Goal: Information Seeking & Learning: Learn about a topic

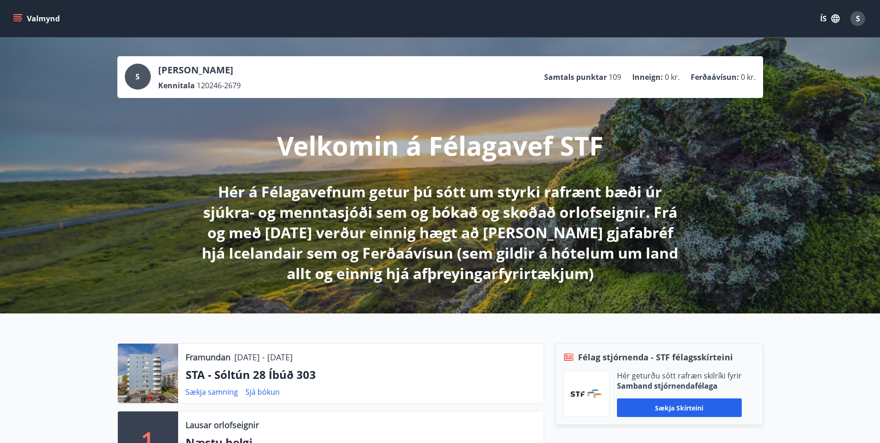
click at [15, 14] on icon "menu" at bounding box center [18, 14] width 10 height 1
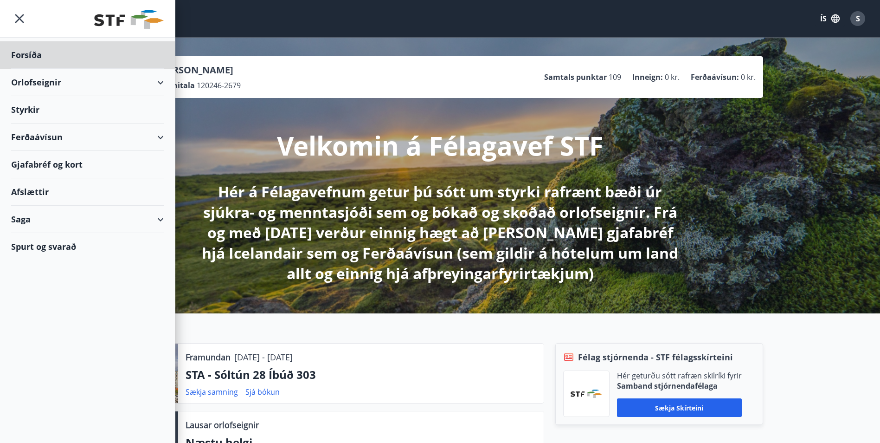
click at [27, 69] on div "Styrkir" at bounding box center [87, 54] width 153 height 27
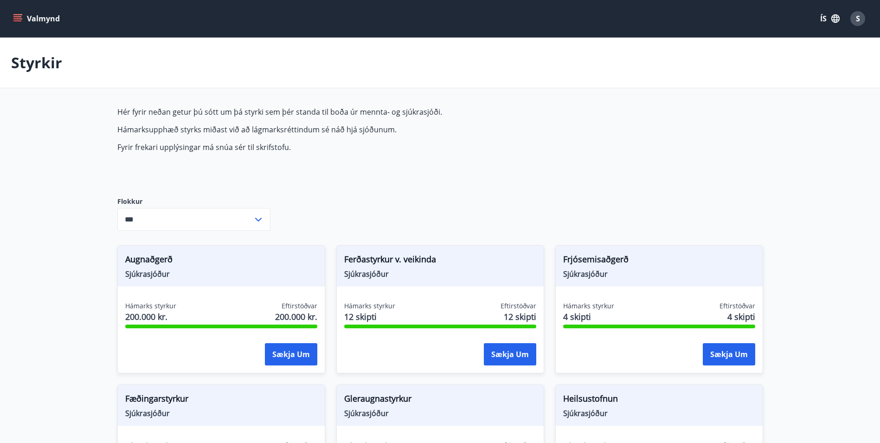
type input "***"
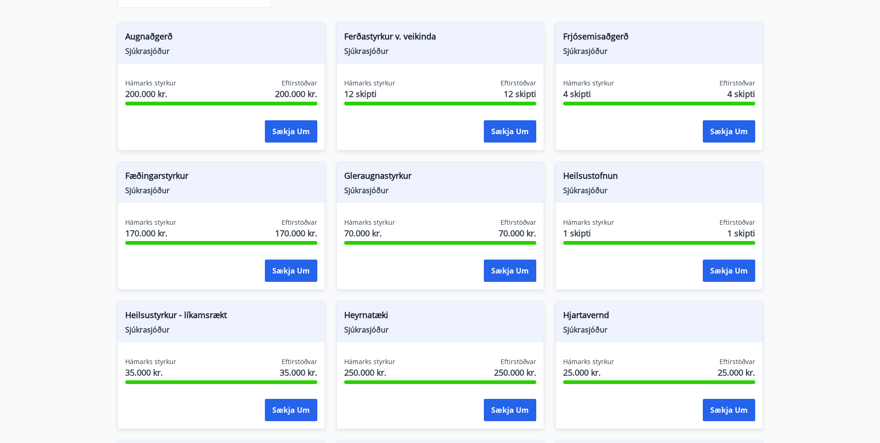
scroll to position [205, 0]
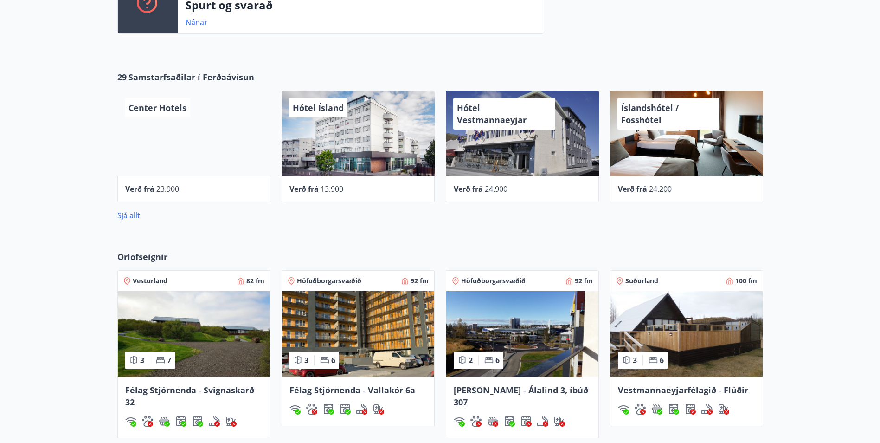
scroll to position [603, 0]
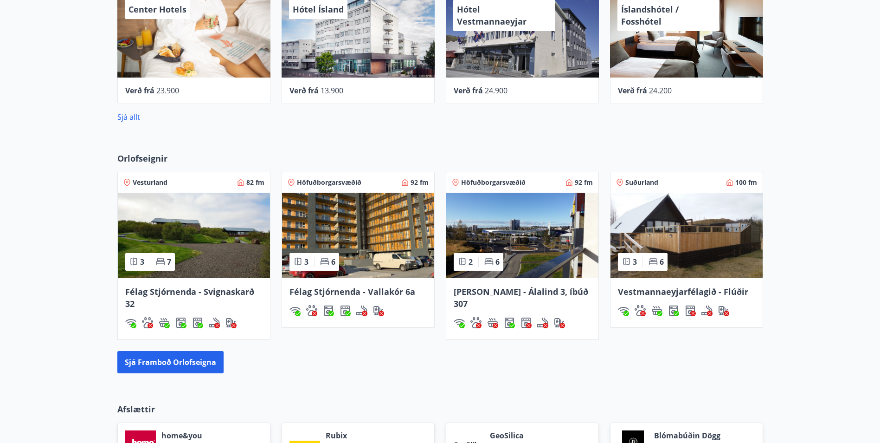
click at [409, 273] on img at bounding box center [358, 234] width 152 height 85
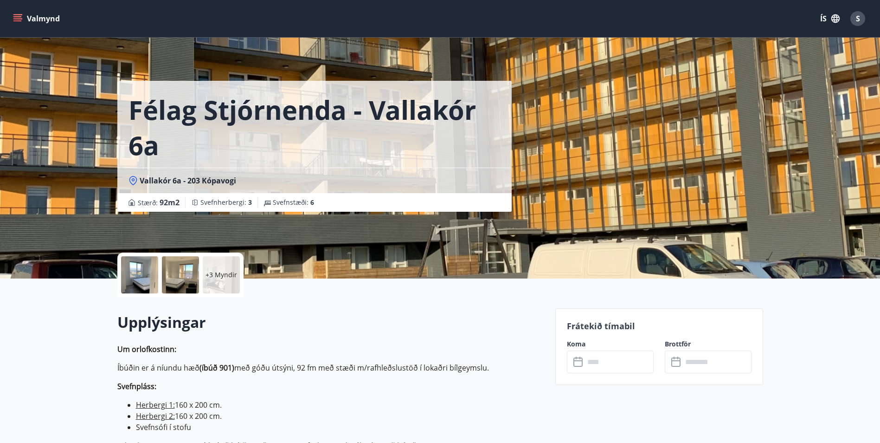
click at [20, 13] on button "Valmynd" at bounding box center [37, 18] width 52 height 17
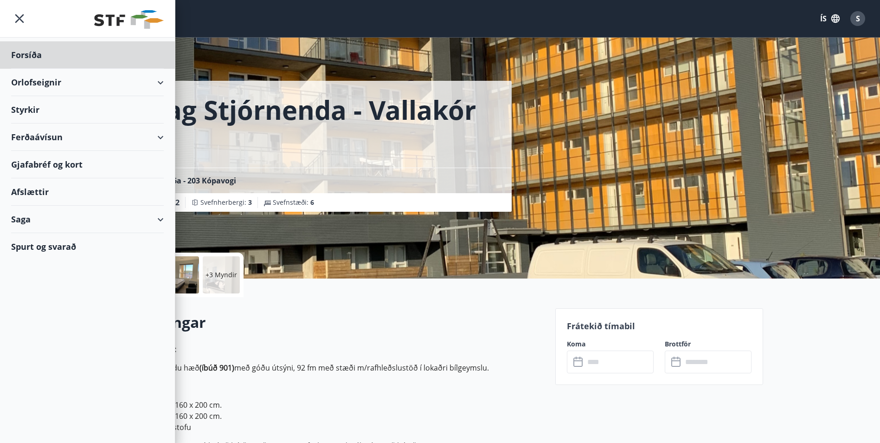
click at [25, 69] on div "Styrkir" at bounding box center [87, 54] width 153 height 27
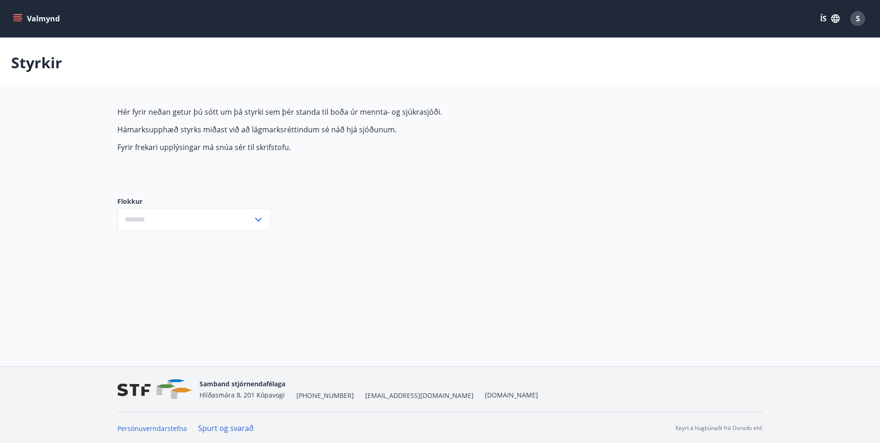
type input "***"
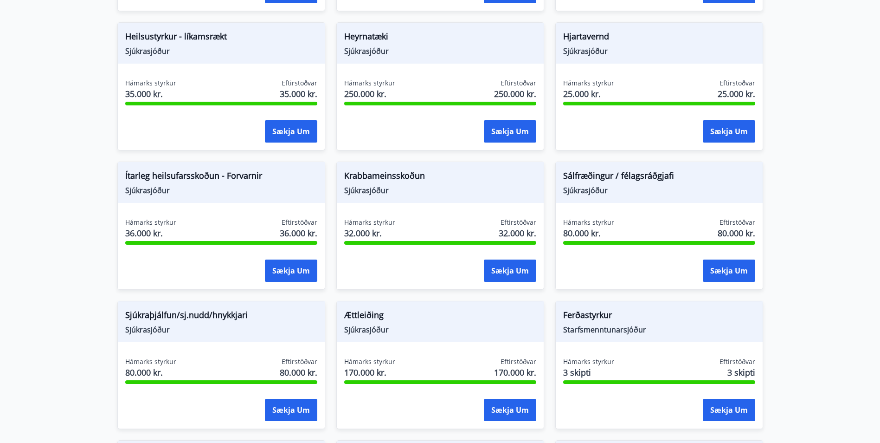
scroll to position [483, 0]
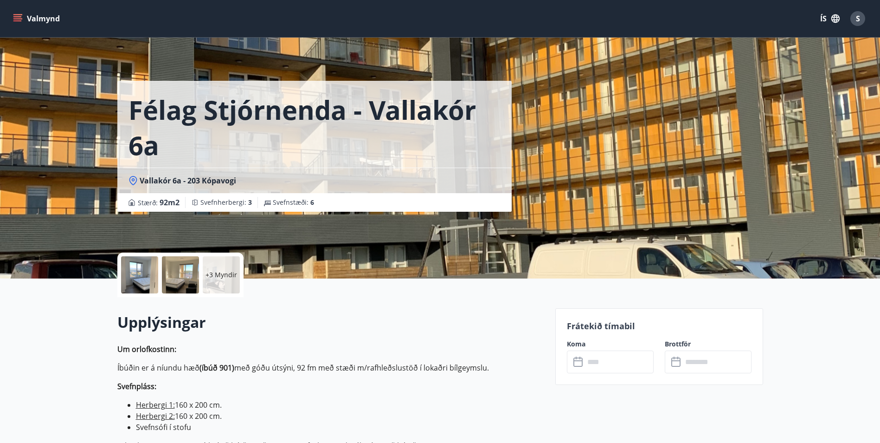
drag, startPoint x: 99, startPoint y: 69, endPoint x: 104, endPoint y: 65, distance: 6.2
drag, startPoint x: 22, startPoint y: 17, endPoint x: 25, endPoint y: 23, distance: 6.8
click at [24, 19] on button "Valmynd" at bounding box center [37, 18] width 52 height 17
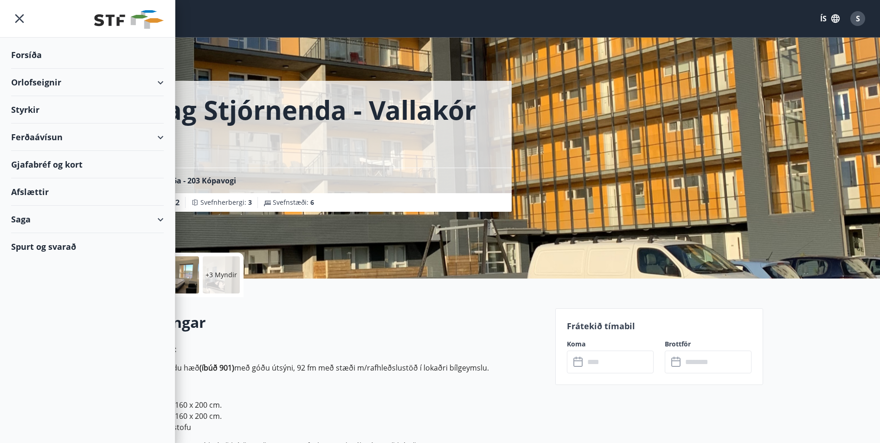
click at [47, 140] on div "Ferðaávísun" at bounding box center [87, 136] width 153 height 27
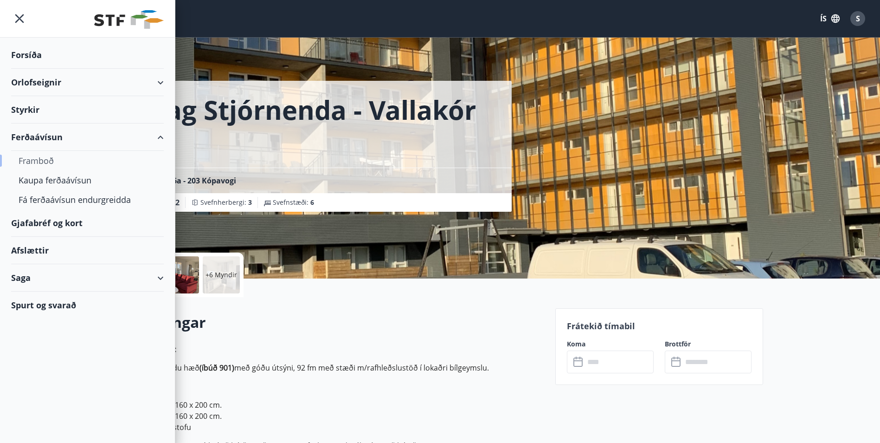
click at [28, 160] on div "Framboð" at bounding box center [88, 160] width 138 height 19
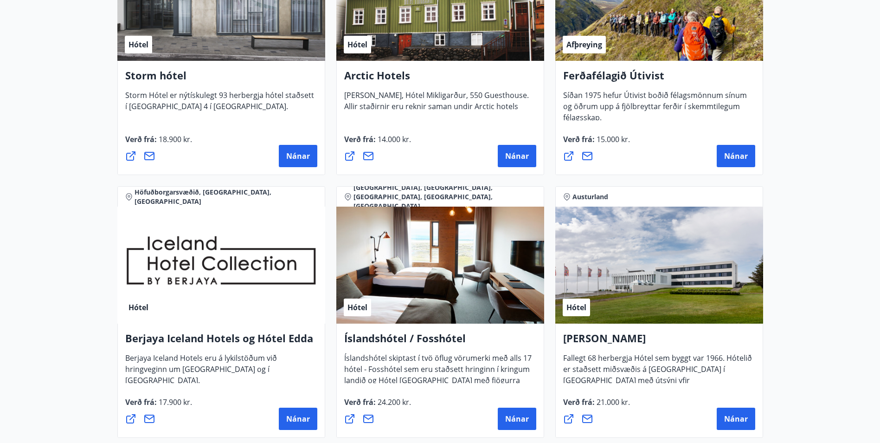
scroll to position [1113, 0]
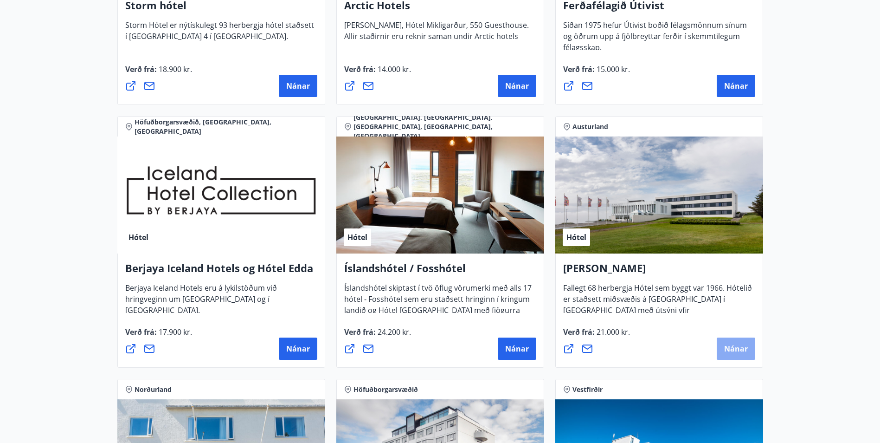
click at [739, 343] on button "Nánar" at bounding box center [736, 348] width 38 height 22
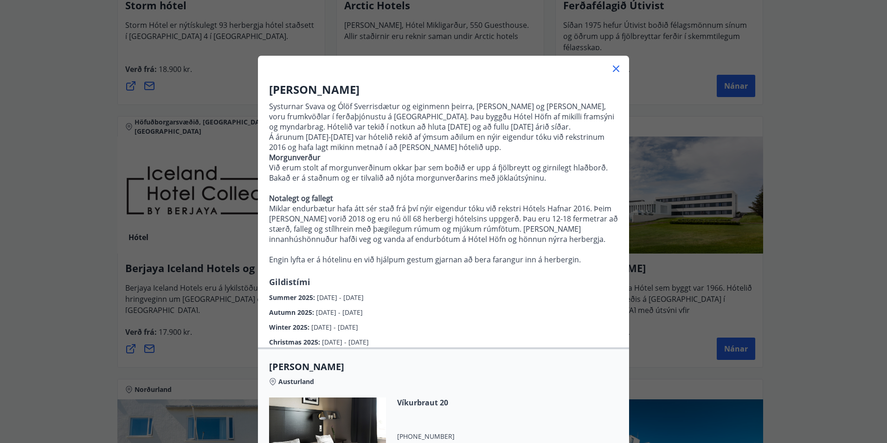
click at [614, 68] on icon at bounding box center [615, 68] width 11 height 11
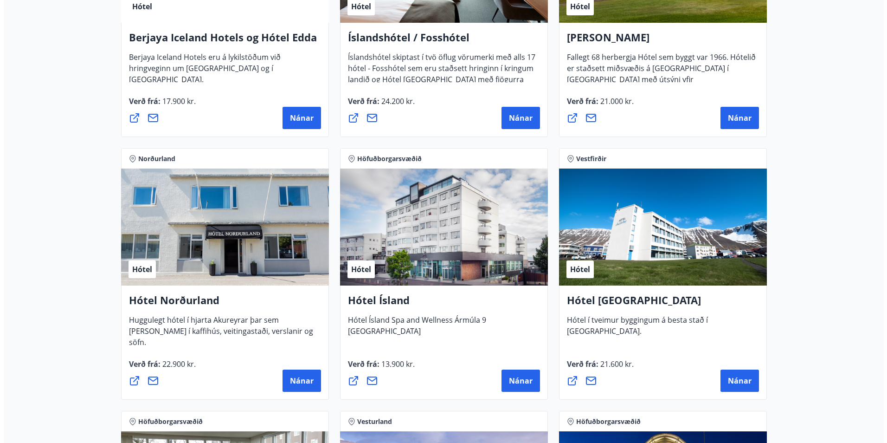
scroll to position [1345, 0]
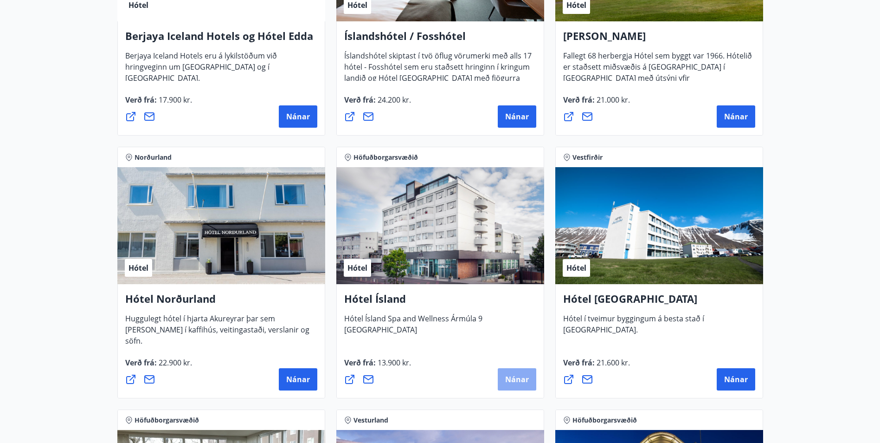
click at [507, 380] on span "Nánar" at bounding box center [517, 379] width 24 height 10
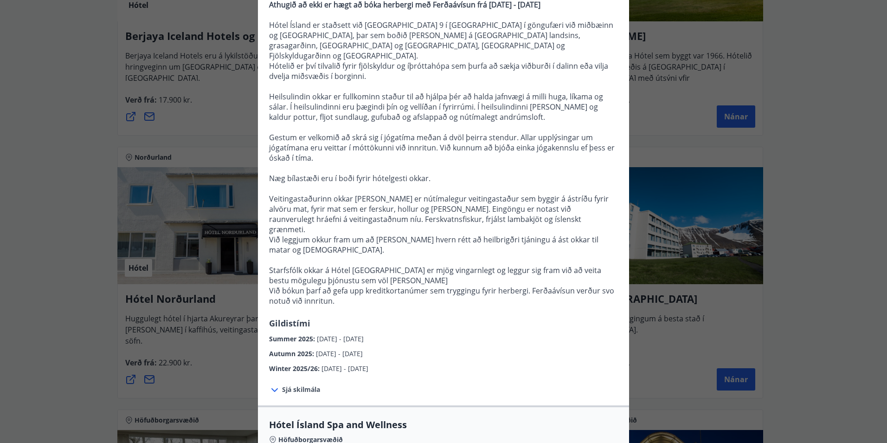
scroll to position [95, 0]
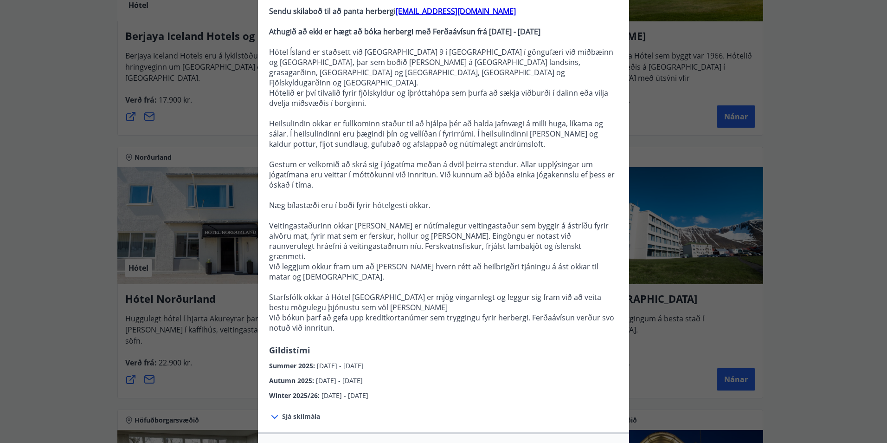
drag, startPoint x: 603, startPoint y: 251, endPoint x: 614, endPoint y: 248, distance: 11.5
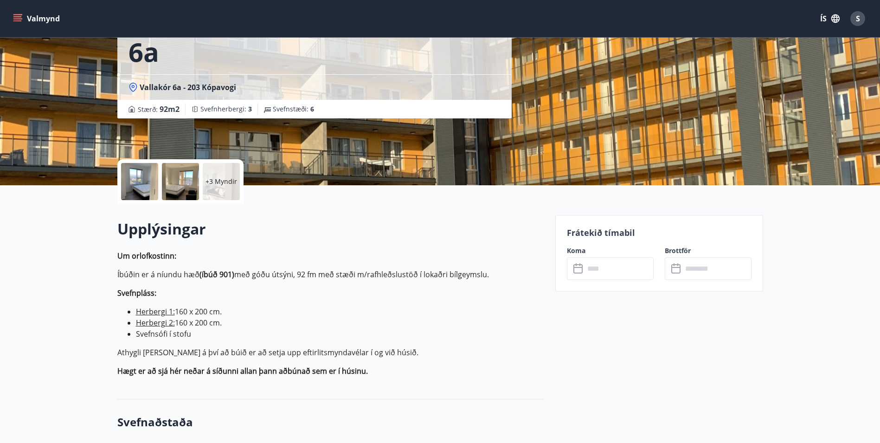
scroll to position [93, 0]
click at [13, 17] on icon "menu" at bounding box center [17, 18] width 9 height 9
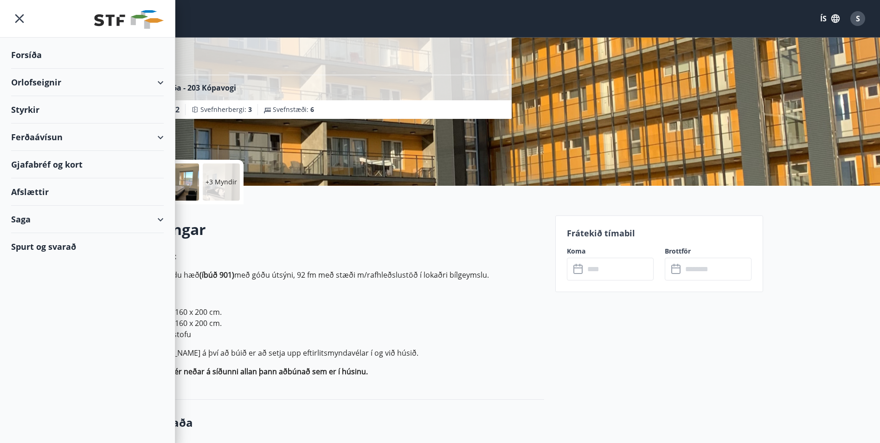
click at [52, 135] on div "Ferðaávísun" at bounding box center [87, 136] width 153 height 27
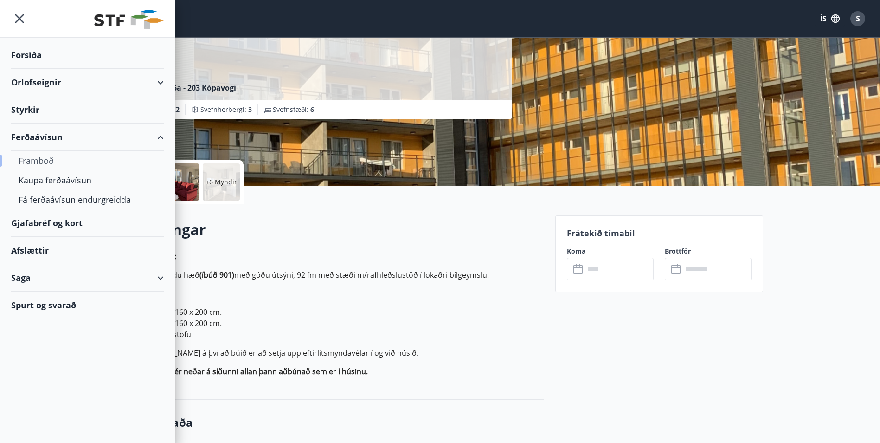
click at [52, 161] on div "Framboð" at bounding box center [88, 160] width 138 height 19
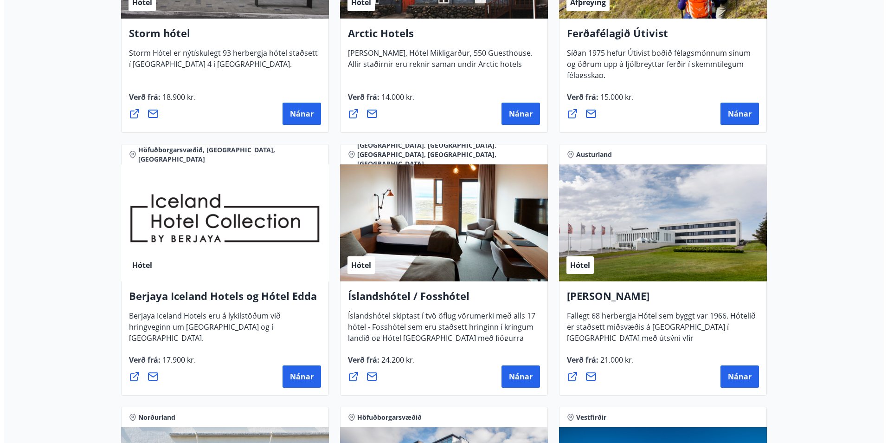
scroll to position [1160, 0]
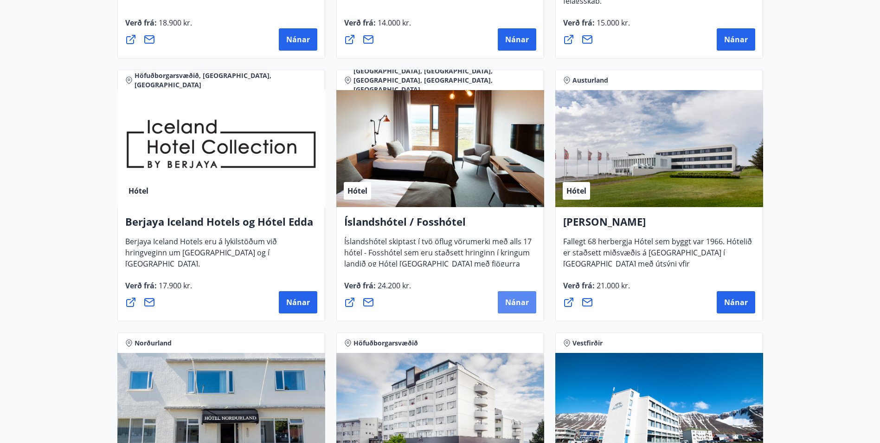
click at [516, 304] on span "Nánar" at bounding box center [517, 302] width 24 height 10
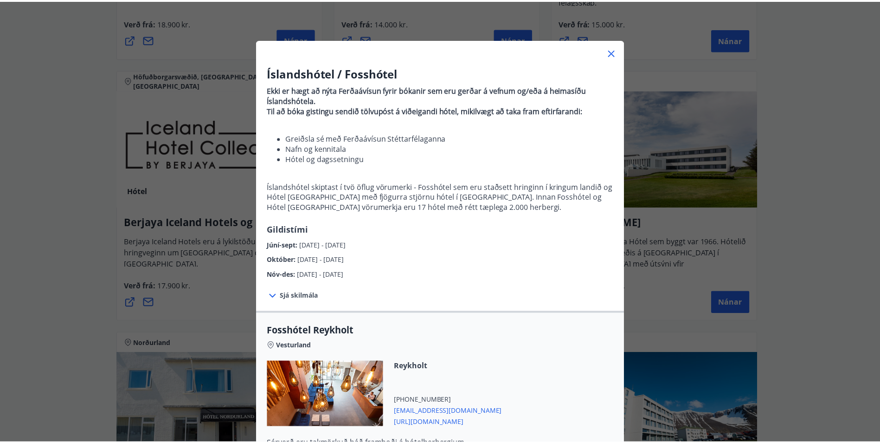
scroll to position [0, 0]
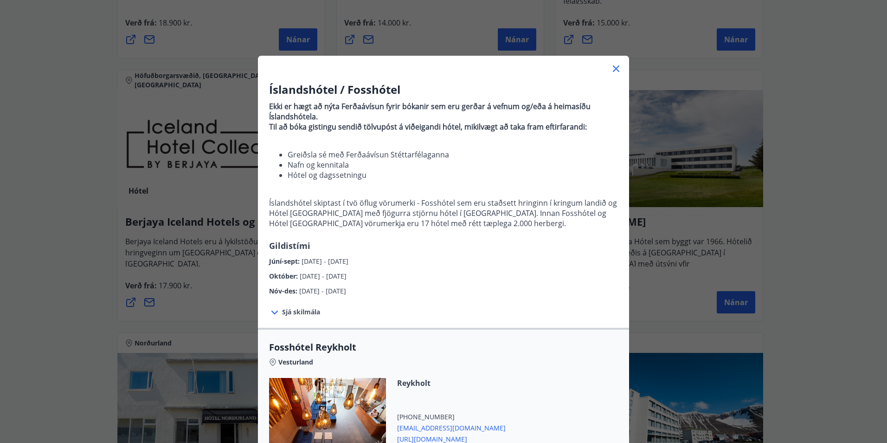
click at [612, 69] on icon at bounding box center [615, 68] width 11 height 11
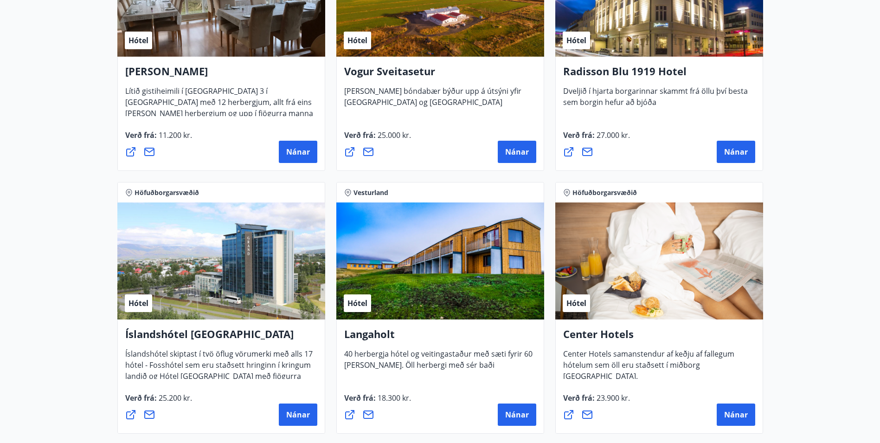
scroll to position [1855, 0]
